Goal: Task Accomplishment & Management: Use online tool/utility

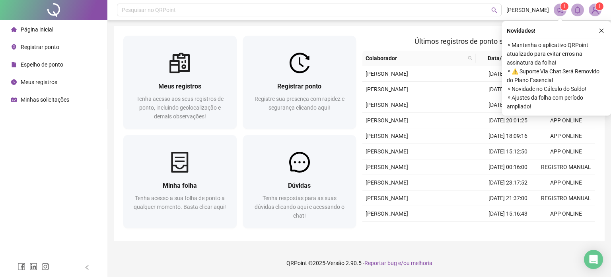
click at [600, 30] on icon "close" at bounding box center [602, 31] width 6 height 6
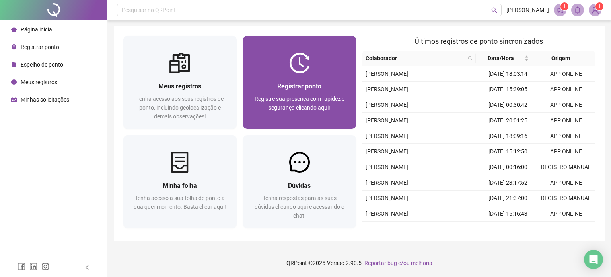
click at [296, 74] on div "Registrar ponto Registre sua presença com rapidez e segurança clicando aqui!" at bounding box center [299, 100] width 113 height 55
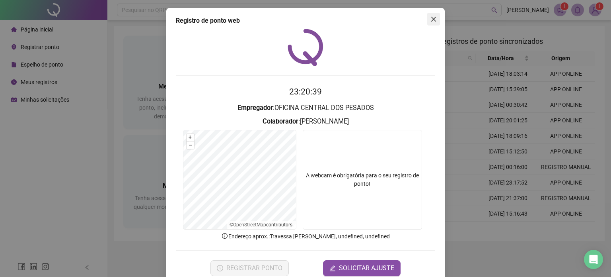
click at [431, 17] on icon "close" at bounding box center [433, 19] width 6 height 6
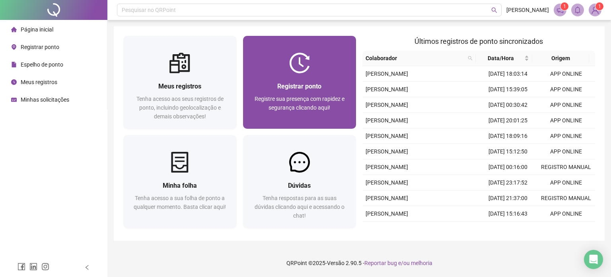
click at [284, 87] on span "Registrar ponto" at bounding box center [299, 86] width 44 height 8
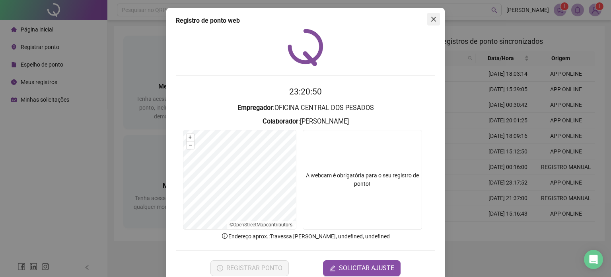
click at [430, 18] on icon "close" at bounding box center [433, 19] width 6 height 6
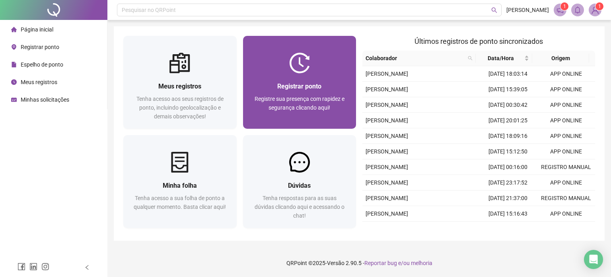
click at [293, 97] on span "Registre sua presença com rapidez e segurança clicando aqui!" at bounding box center [300, 102] width 90 height 15
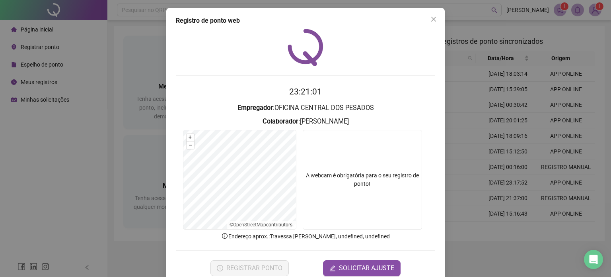
click at [102, 192] on div "Registro de ponto web 23:21:01 Empregador : OFICINA CENTRAL DOS PESADOS Colabor…" at bounding box center [305, 138] width 611 height 277
